Goal: Ask a question: Seek information or help from site administrators or community

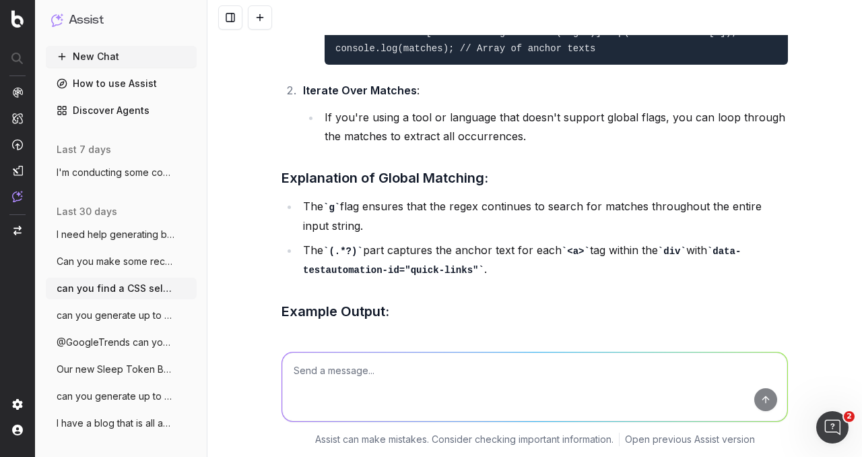
scroll to position [6557, 0]
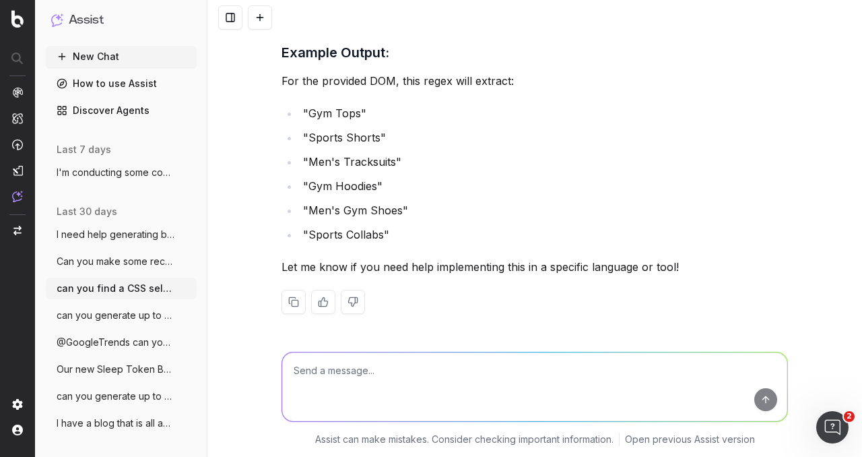
click at [127, 239] on span "I need help generating blog ideas for ac" at bounding box center [116, 234] width 119 height 13
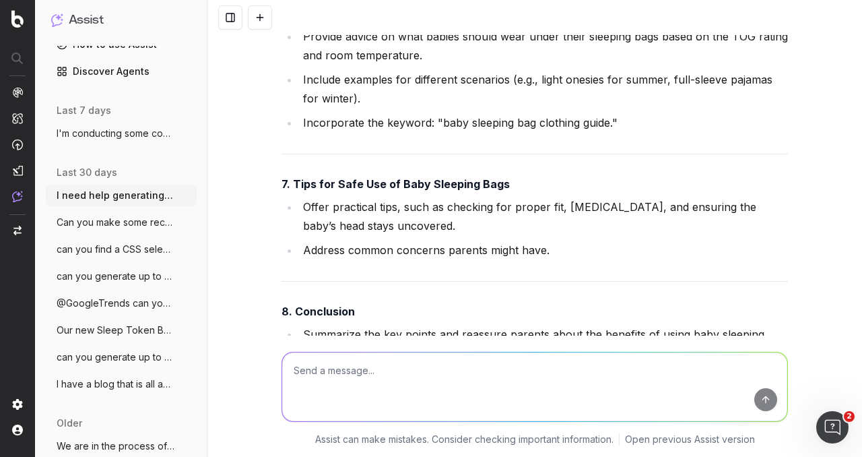
scroll to position [67, 0]
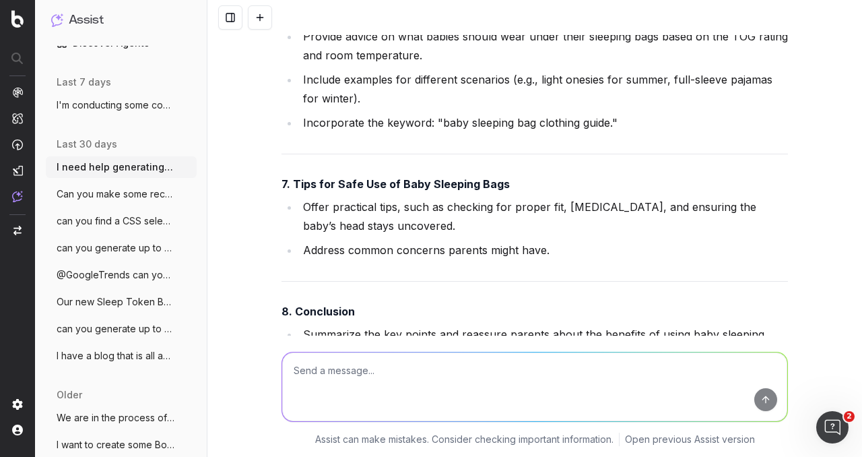
click at [125, 248] on span "can you generate up to 3 meta titles for" at bounding box center [116, 247] width 119 height 13
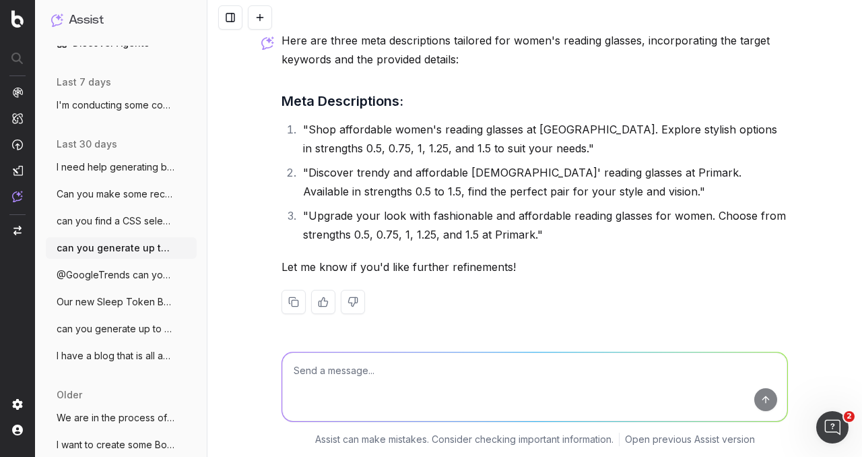
scroll to position [1432, 0]
click at [109, 302] on span "Our new Sleep Token Band Tshirts are a m" at bounding box center [116, 301] width 119 height 13
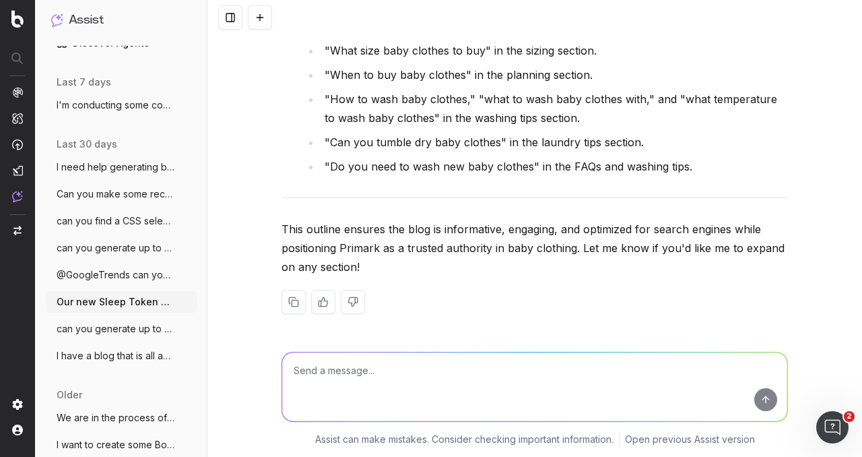
click at [105, 322] on span "can you generate up to 2 meta descriptio" at bounding box center [116, 328] width 119 height 13
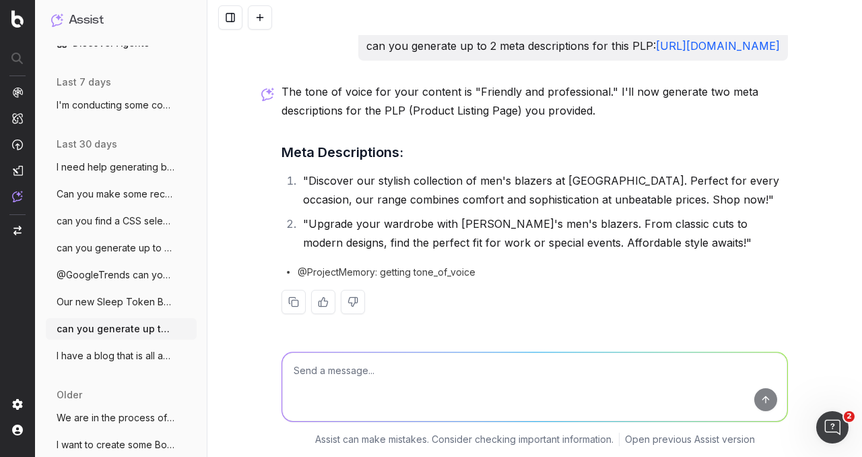
click at [116, 297] on span "Our new Sleep Token Band Tshirts are a m" at bounding box center [116, 301] width 119 height 13
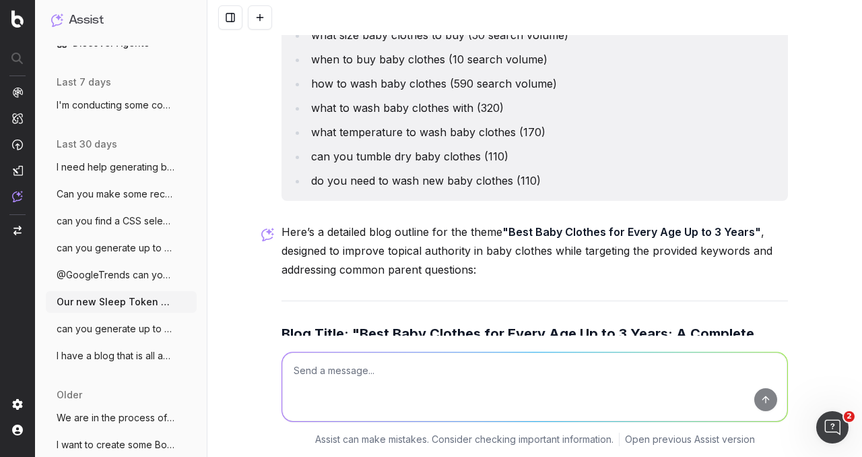
scroll to position [5523, 0]
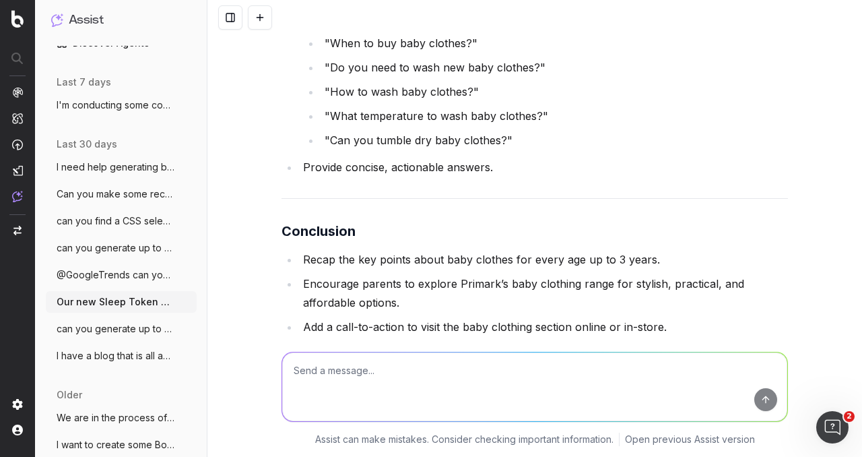
click at [113, 337] on button "can you generate up to 2 meta descriptio" at bounding box center [121, 329] width 151 height 22
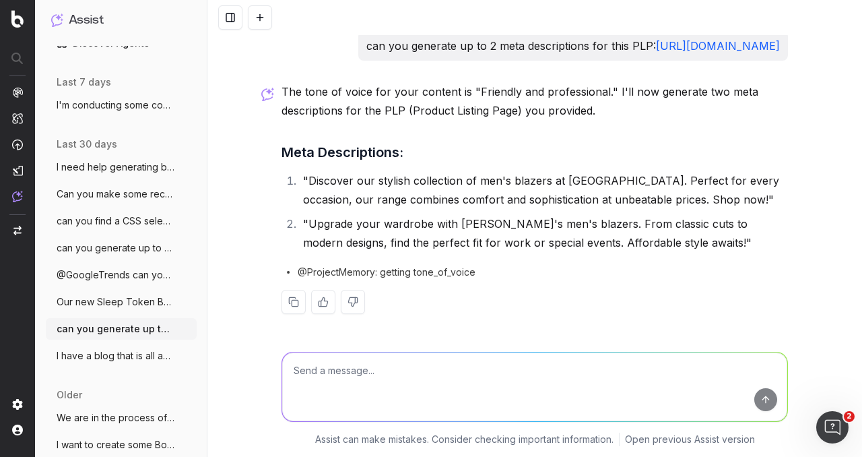
scroll to position [23, 0]
click at [110, 353] on span "I have a blog that is all about Baby's F" at bounding box center [116, 355] width 119 height 13
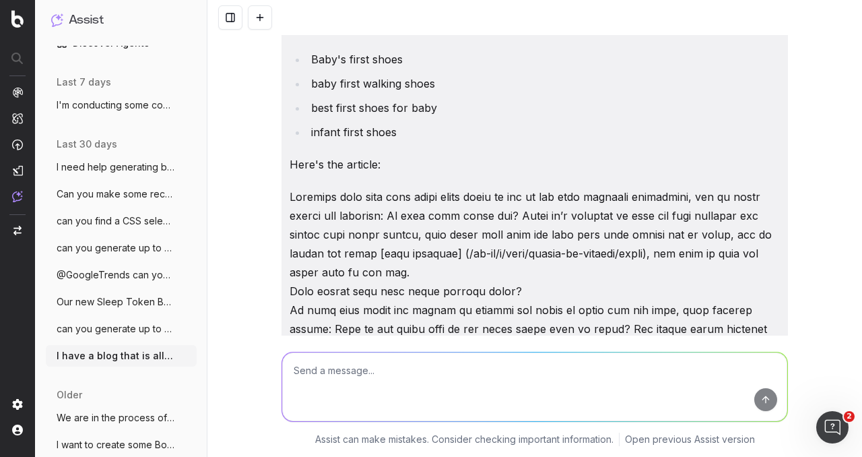
scroll to position [6088, 0]
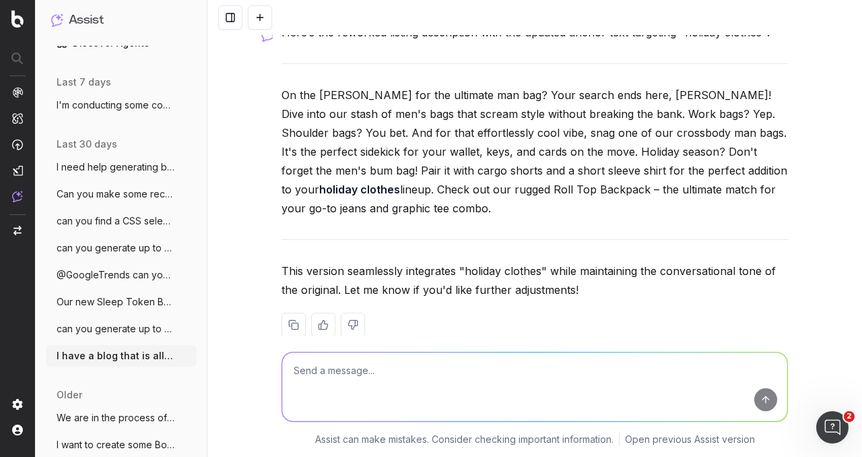
click at [104, 301] on span "Our new Sleep Token Band Tshirts are a m" at bounding box center [116, 301] width 119 height 13
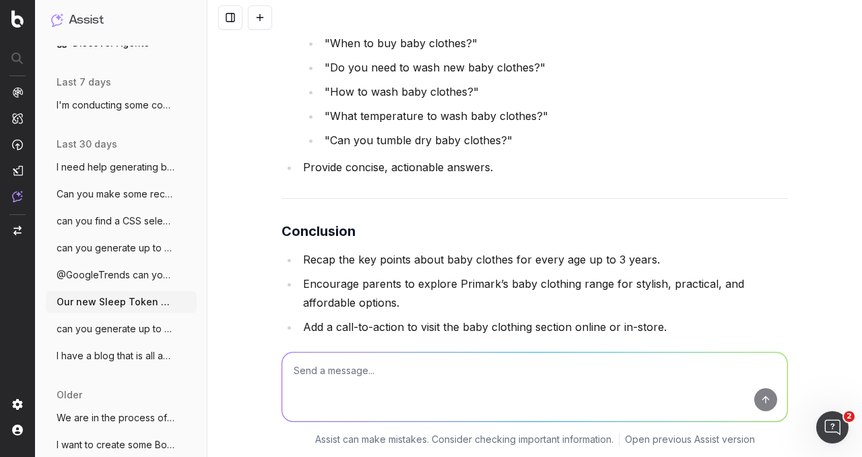
click at [120, 168] on span "I need help generating blog ideas for ac" at bounding box center [116, 166] width 119 height 13
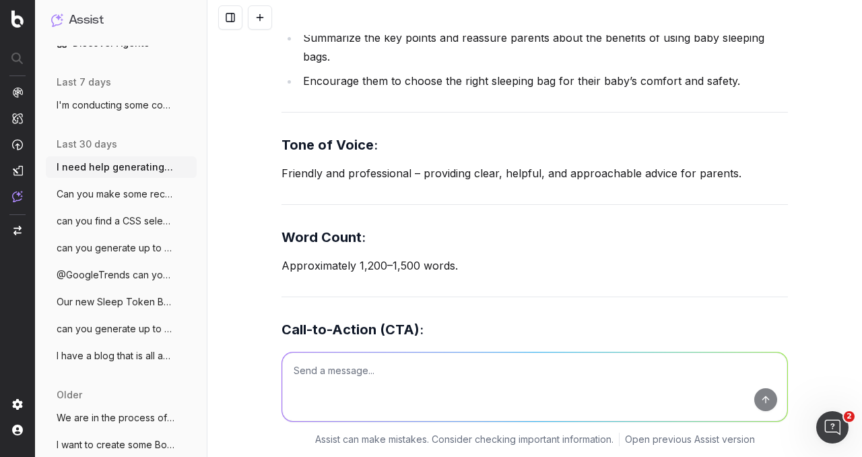
click at [445, 383] on textarea at bounding box center [534, 386] width 505 height 69
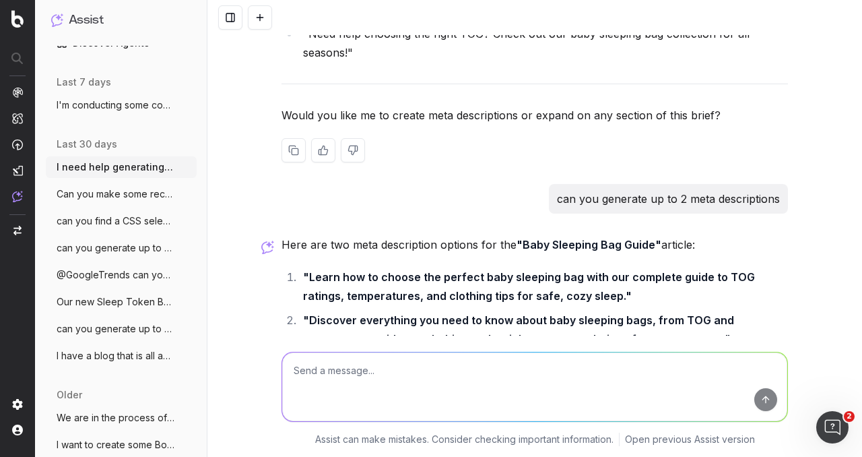
scroll to position [5939, 0]
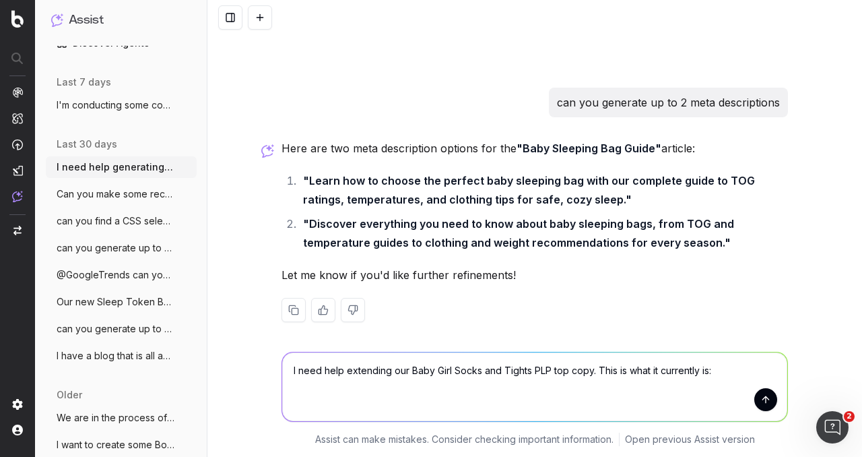
drag, startPoint x: 356, startPoint y: 392, endPoint x: 347, endPoint y: 396, distance: 9.6
click at [354, 393] on textarea "I need help extending our Baby Girl Socks and Tights PLP top copy. This is what…" at bounding box center [534, 386] width 505 height 69
paste textarea "Top up your little one's wardrobe with our baby tights and socks, whether style…"
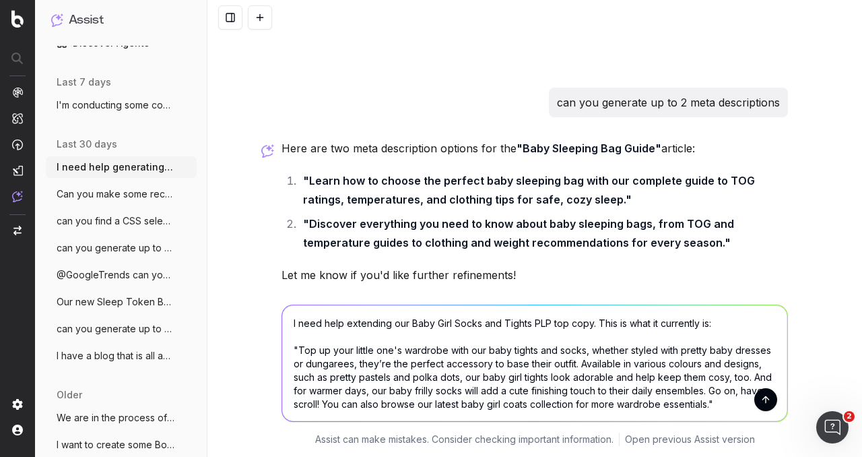
scroll to position [30, 0]
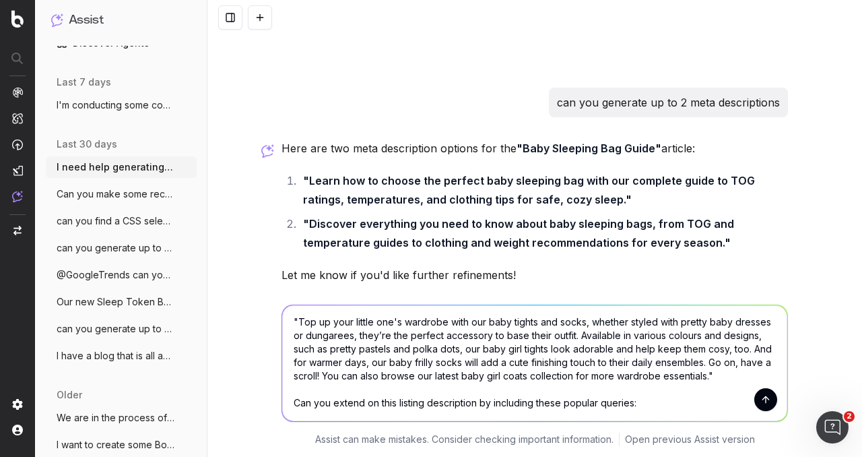
click at [648, 418] on textarea "I need help extending our Baby Girl Socks and Tights PLP top copy. This is what…" at bounding box center [534, 363] width 505 height 116
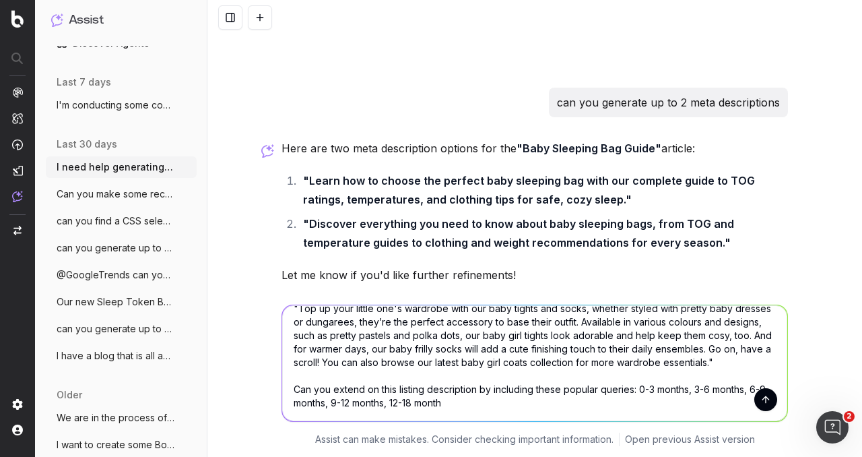
type textarea "I need help extending our Baby Girl Socks and Tights PLP top copy. This is what…"
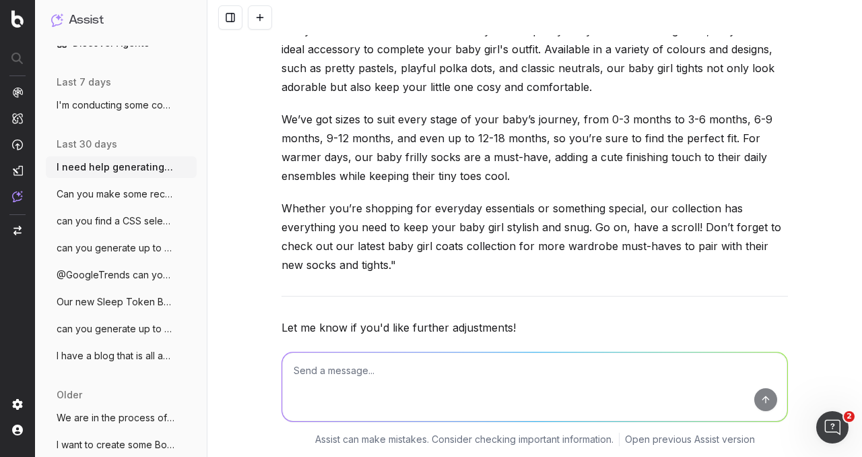
scroll to position [6524, 0]
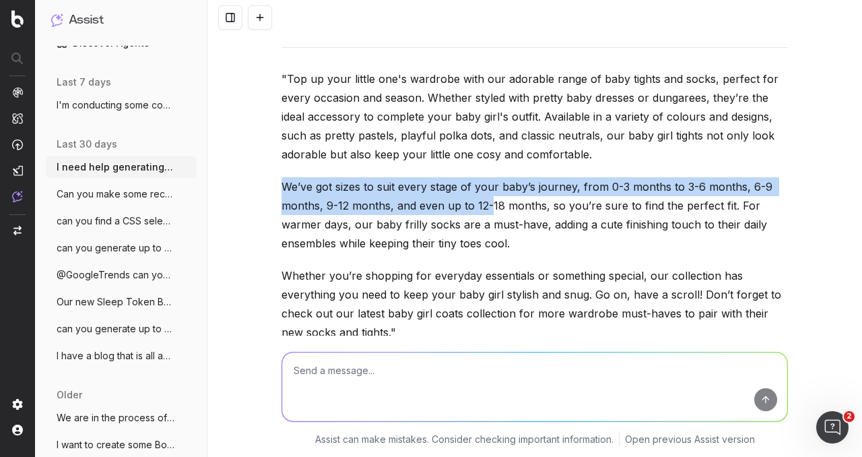
drag, startPoint x: 275, startPoint y: 175, endPoint x: 486, endPoint y: 205, distance: 213.6
click at [281, 177] on p "We’ve got sizes to suit every stage of your baby’s journey, from 0-3 months to …" at bounding box center [534, 214] width 506 height 75
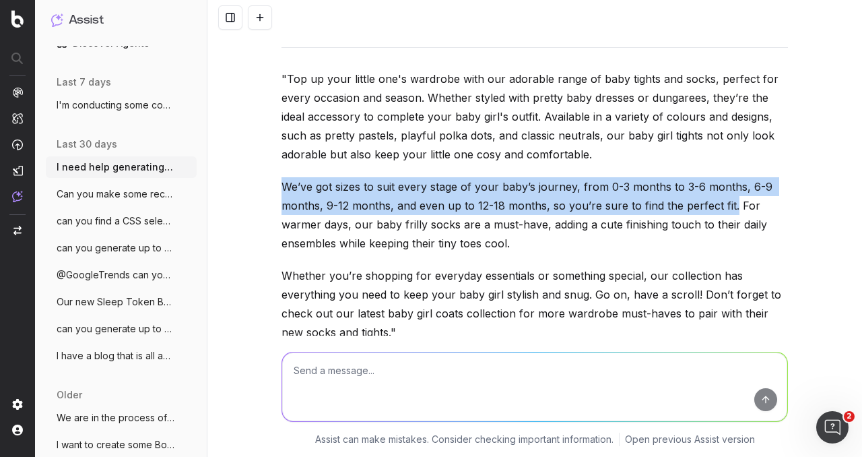
drag, startPoint x: 273, startPoint y: 174, endPoint x: 725, endPoint y: 191, distance: 452.2
copy p "We’ve got sizes to suit every stage of your baby’s journey, from 0-3 months to …"
